Goal: Transaction & Acquisition: Download file/media

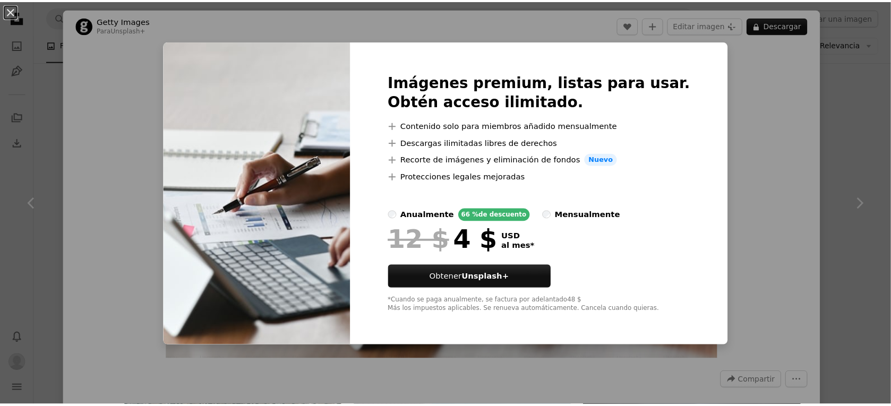
scroll to position [10729, 0]
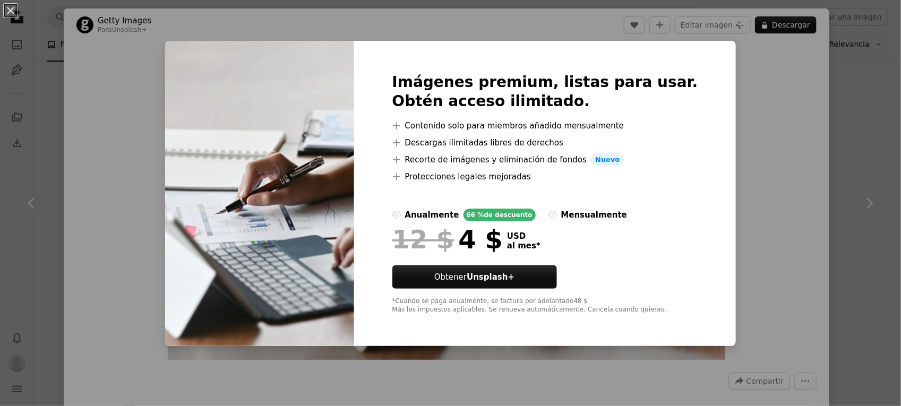
click at [812, 145] on div "An X shape Imágenes premium, listas para usar. Obtén acceso ilimitado. A plus s…" at bounding box center [450, 203] width 901 height 406
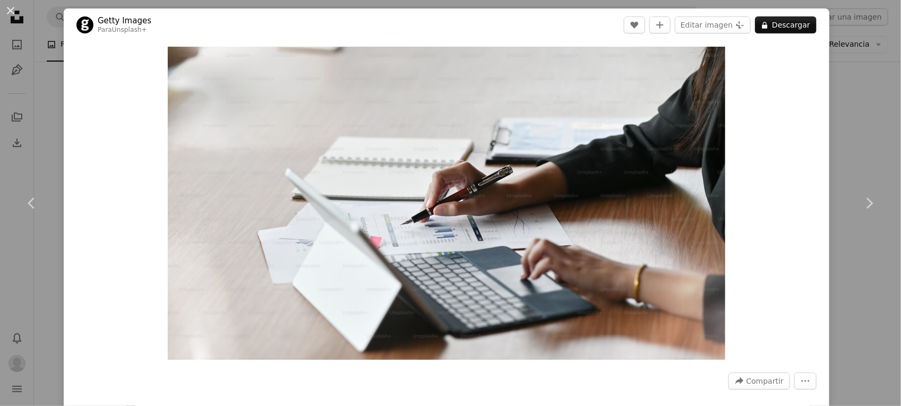
click at [869, 319] on div "An X shape Chevron left Chevron right Getty Images Para Unsplash+ A heart A plu…" at bounding box center [450, 203] width 901 height 406
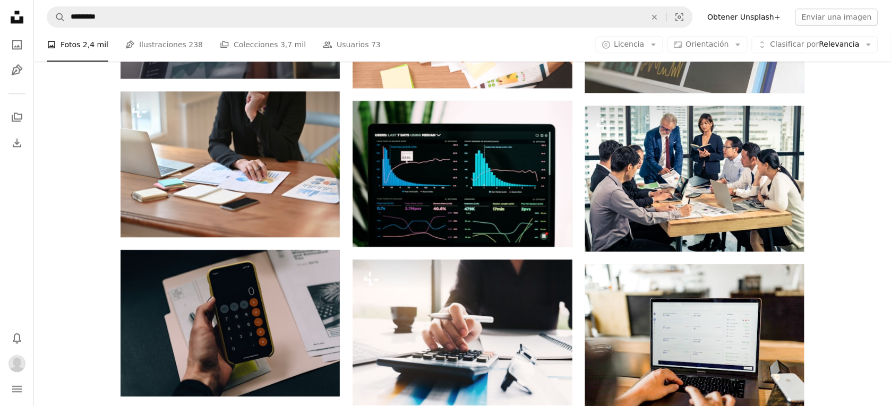
scroll to position [468, 0]
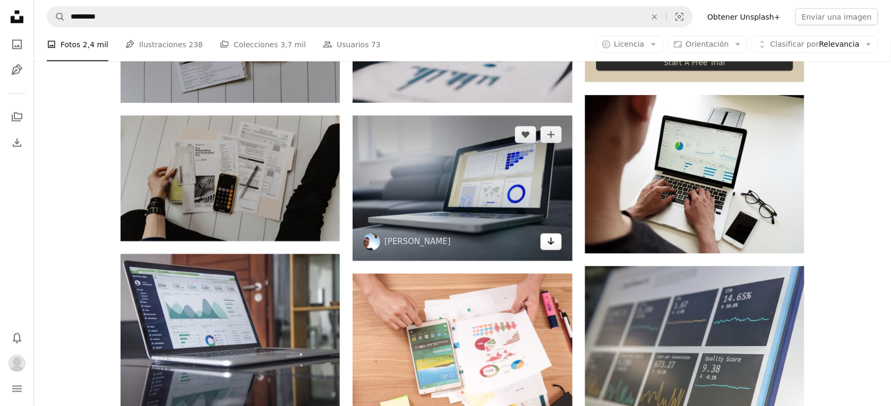
click at [551, 240] on icon "Descargar" at bounding box center [551, 241] width 7 height 7
